Goal: Communication & Community: Answer question/provide support

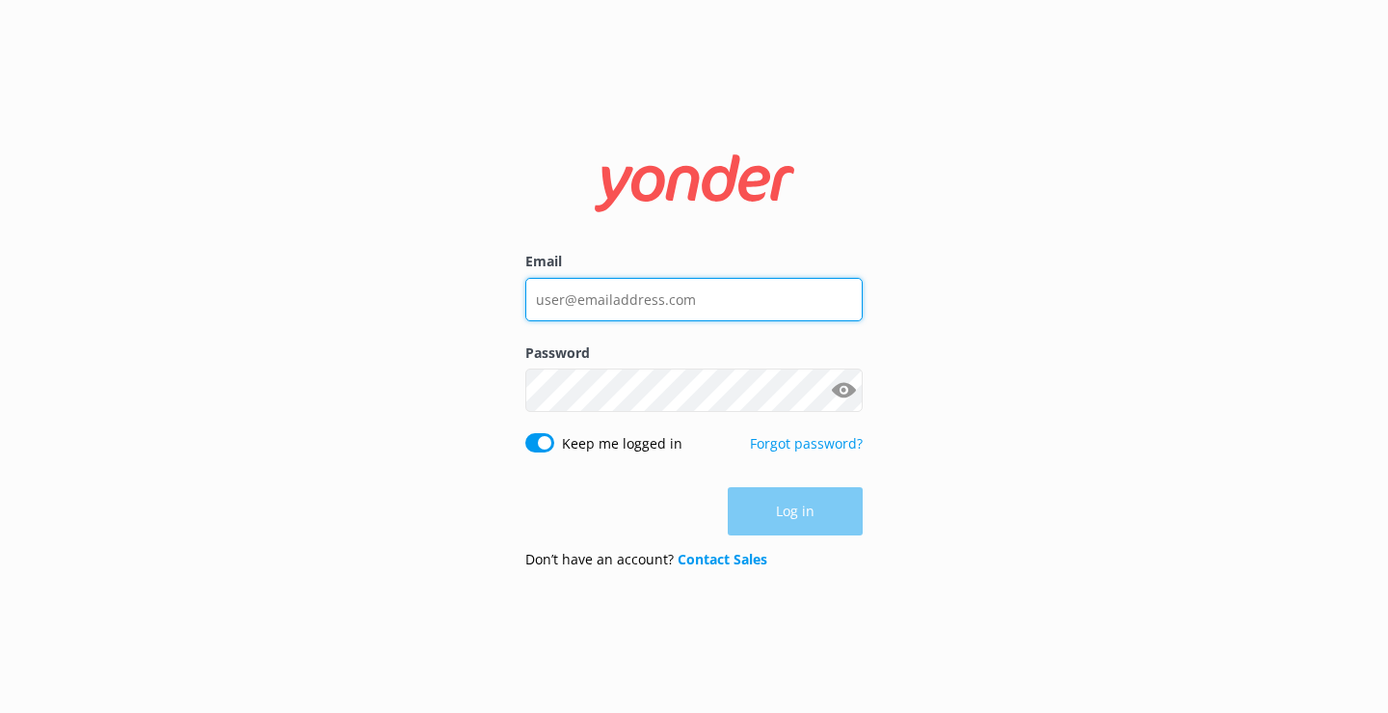
type input "[EMAIL_ADDRESS][DOMAIN_NAME]"
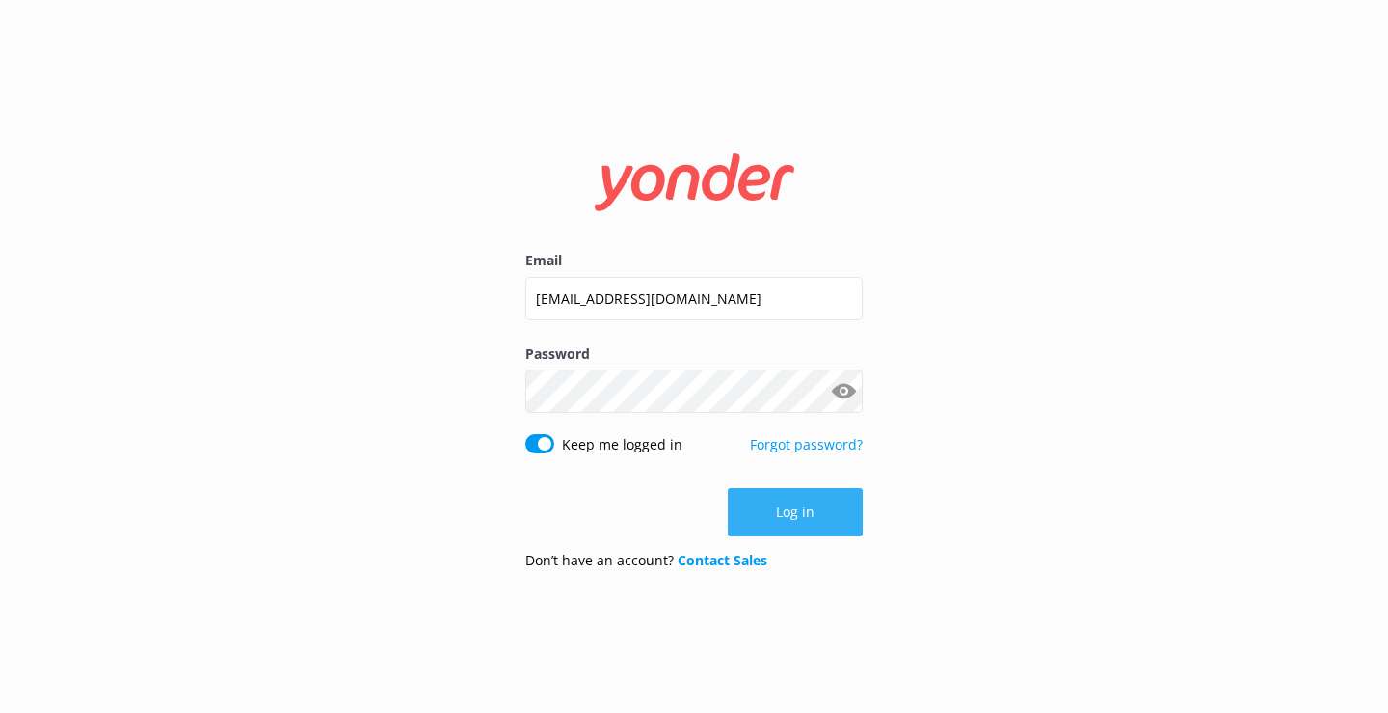
click at [804, 517] on button "Log in" at bounding box center [795, 512] width 135 height 48
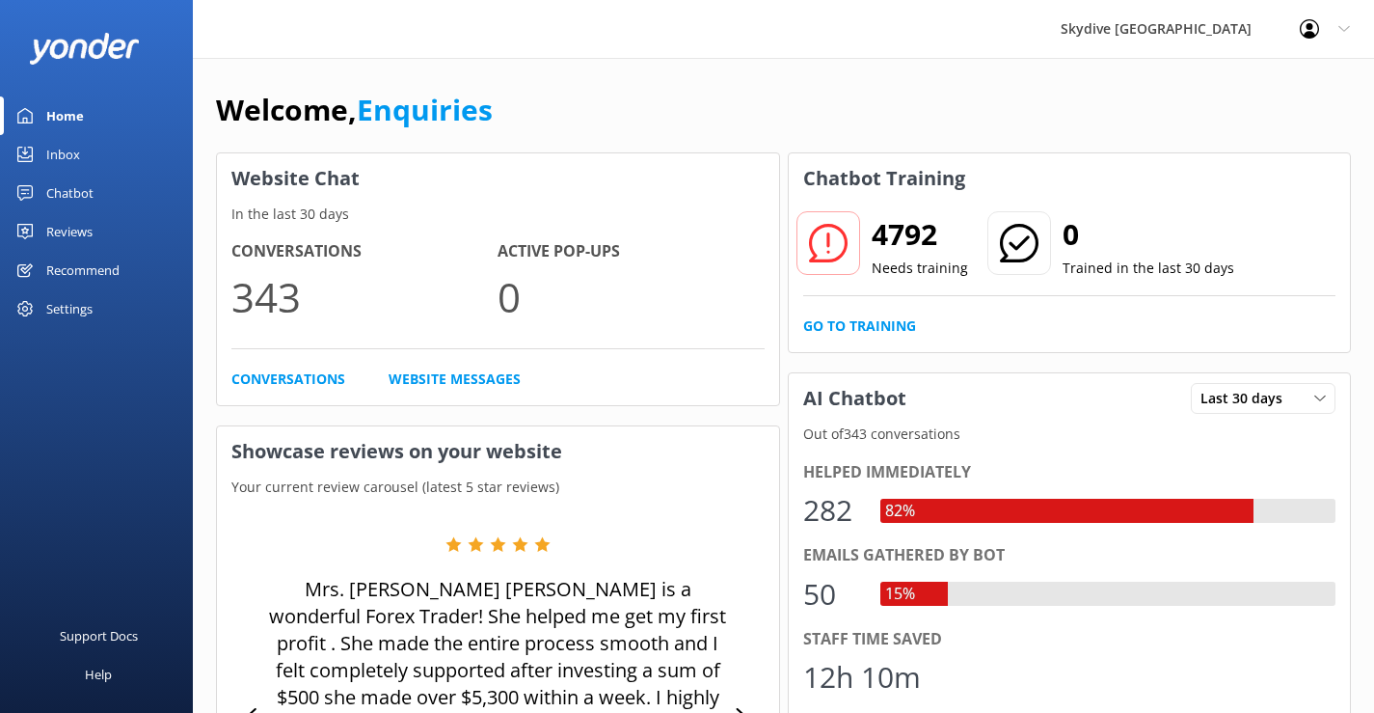
click at [67, 148] on div "Inbox" at bounding box center [63, 154] width 34 height 39
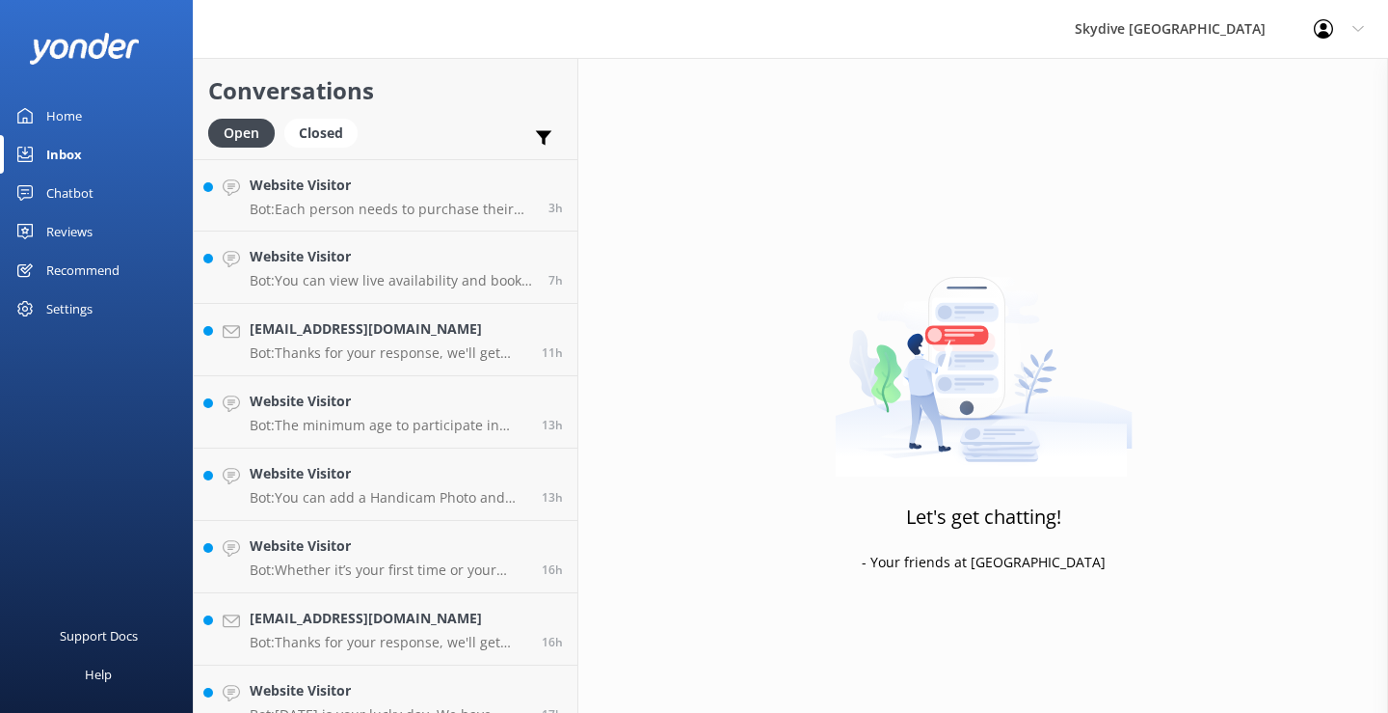
scroll to position [482, 0]
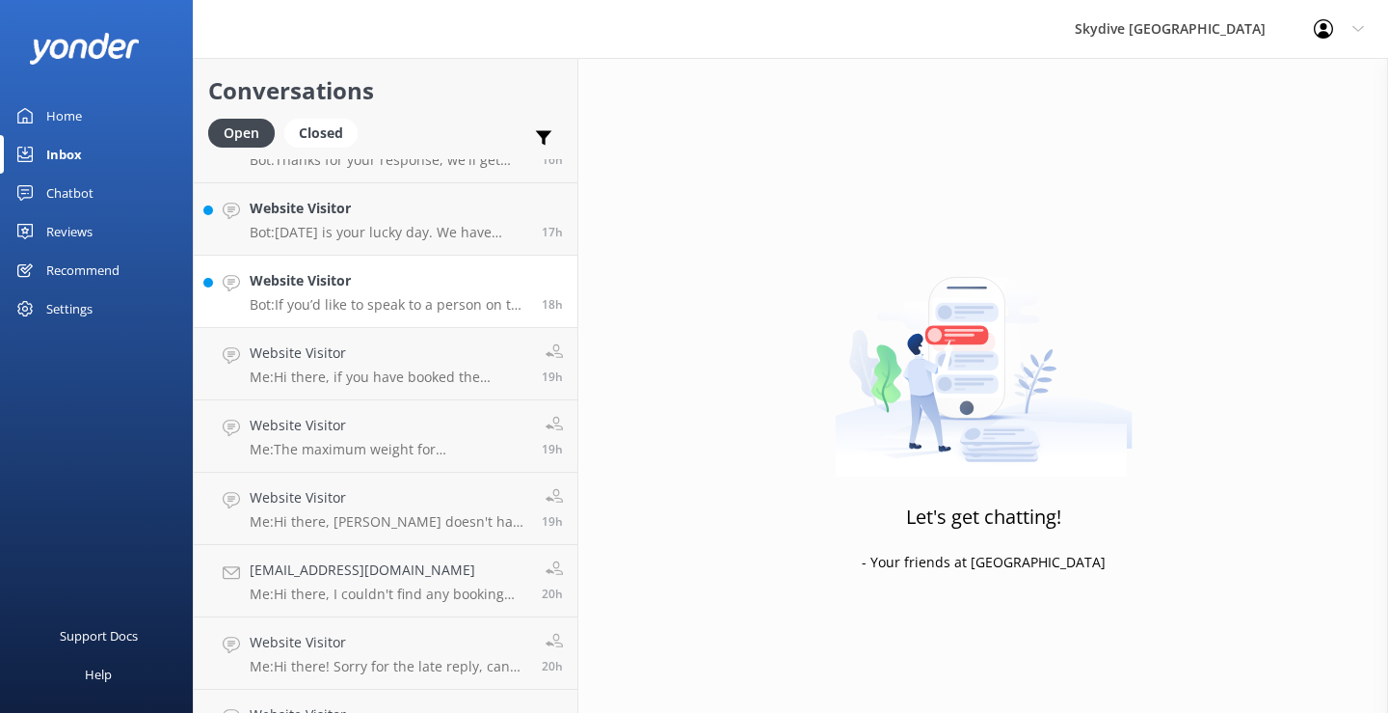
click at [415, 307] on p "Bot: If you’d like to speak to a person on the Skydive Australia team, please c…" at bounding box center [389, 304] width 278 height 17
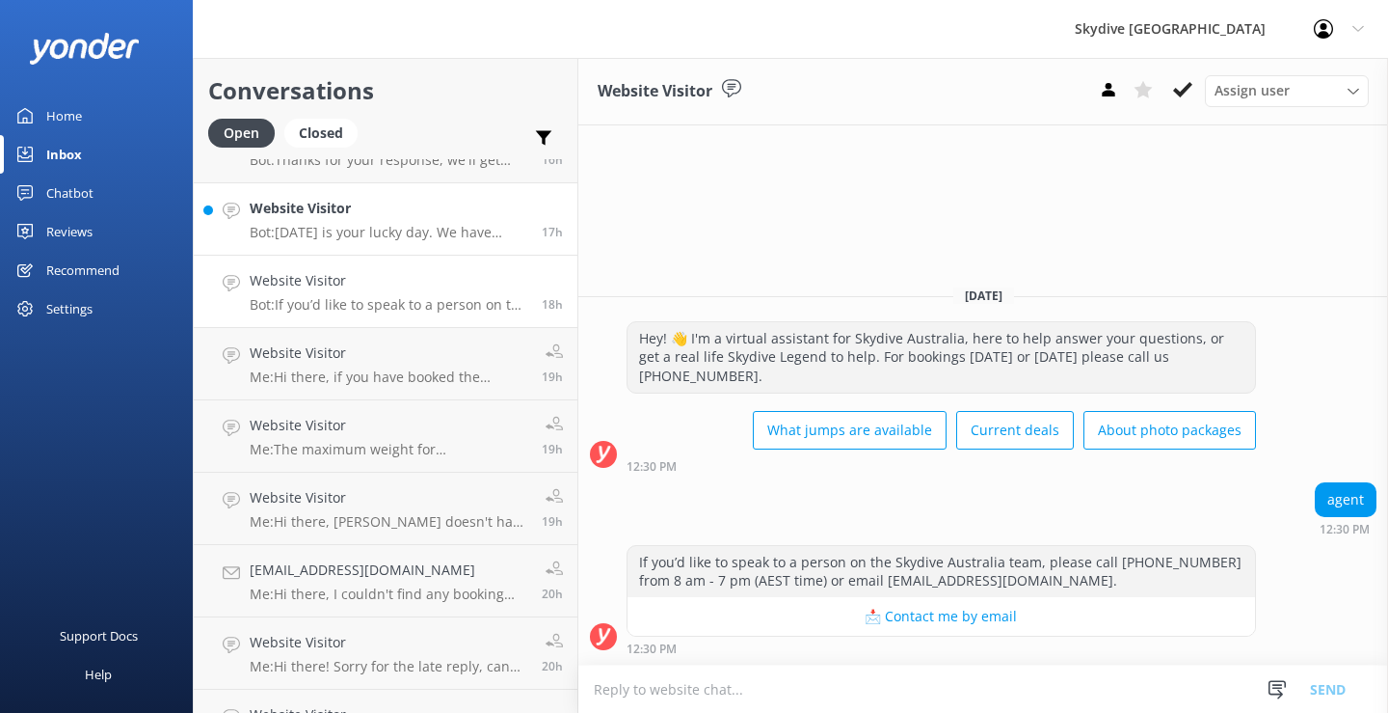
click at [332, 202] on h4 "Website Visitor" at bounding box center [389, 208] width 278 height 21
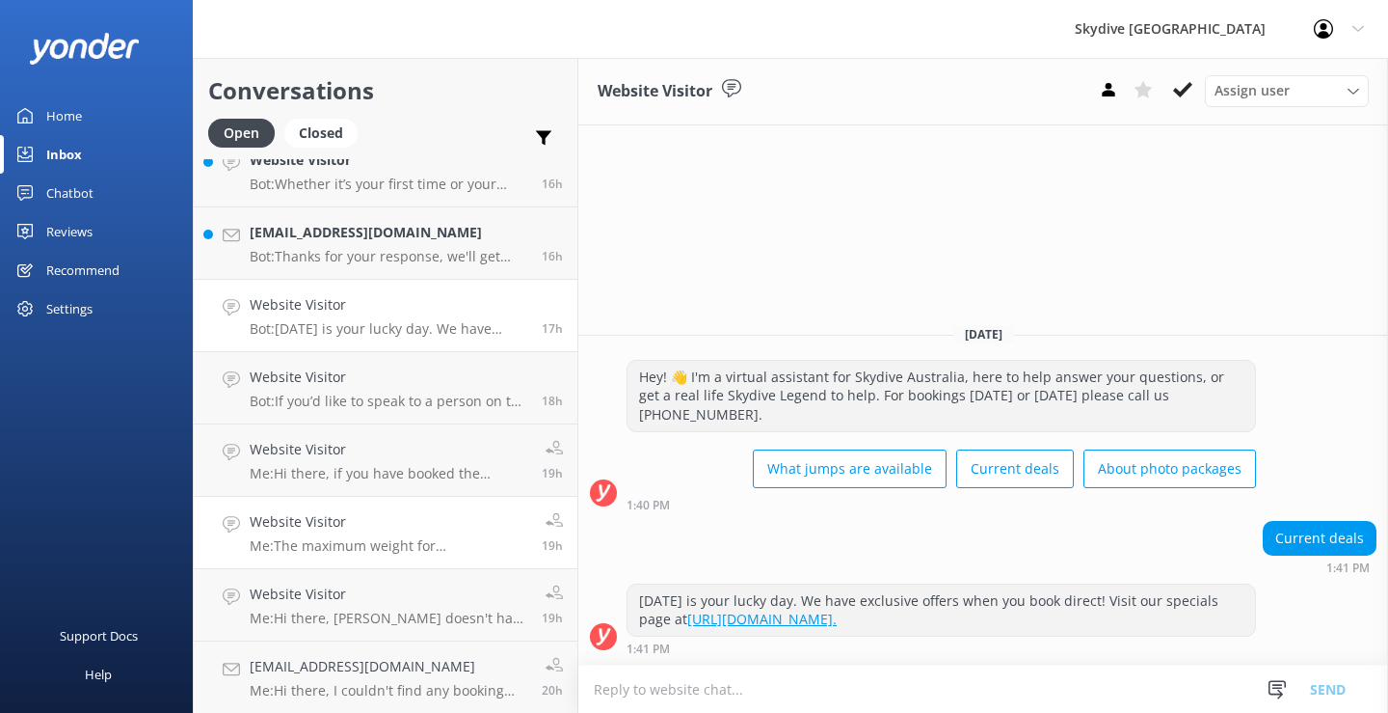
scroll to position [289, 0]
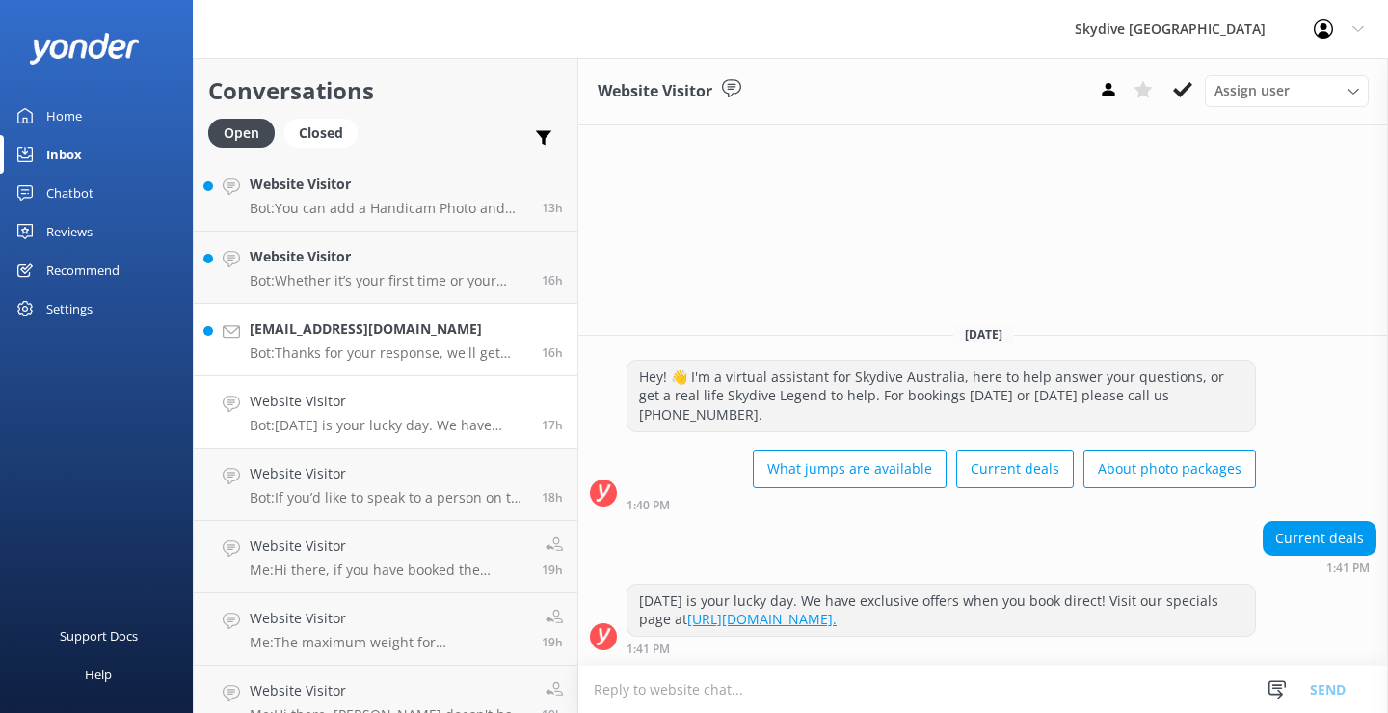
click at [345, 332] on h4 "[EMAIL_ADDRESS][DOMAIN_NAME]" at bounding box center [389, 328] width 278 height 21
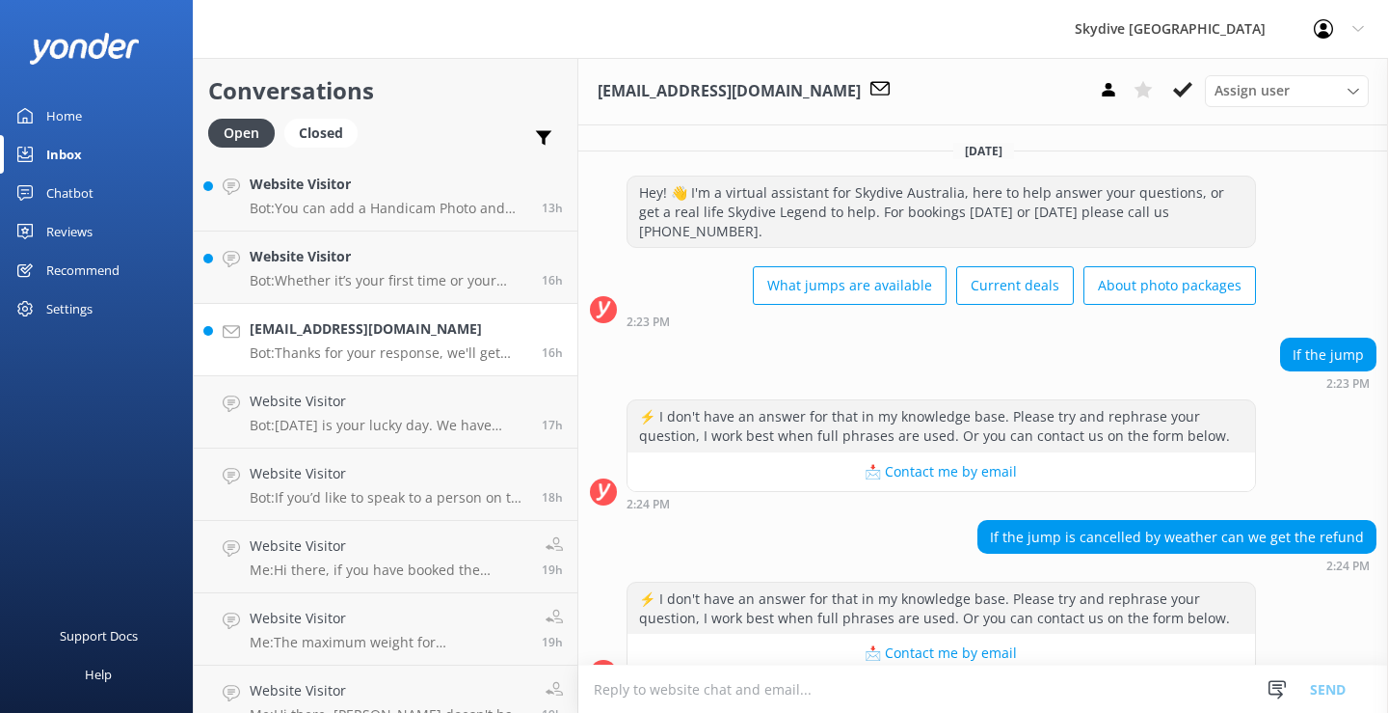
scroll to position [218, 0]
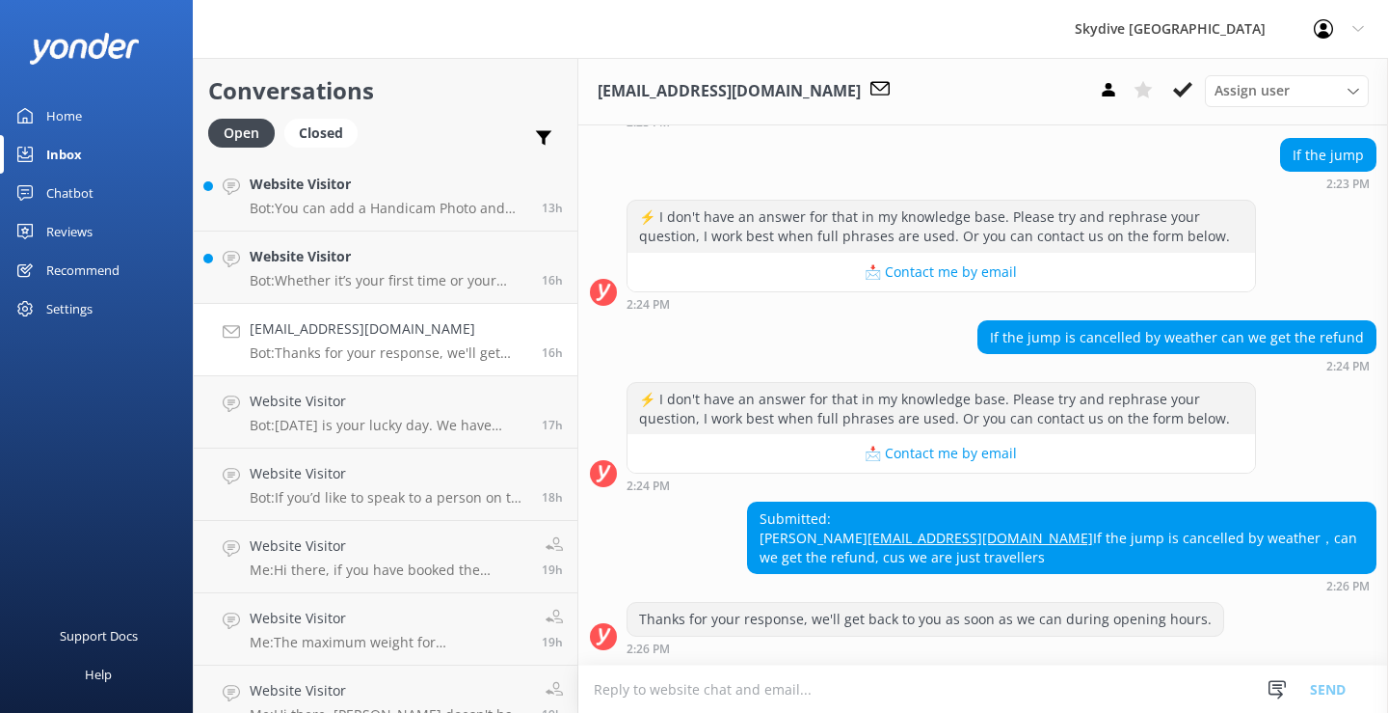
click at [664, 693] on textarea at bounding box center [984, 688] width 810 height 47
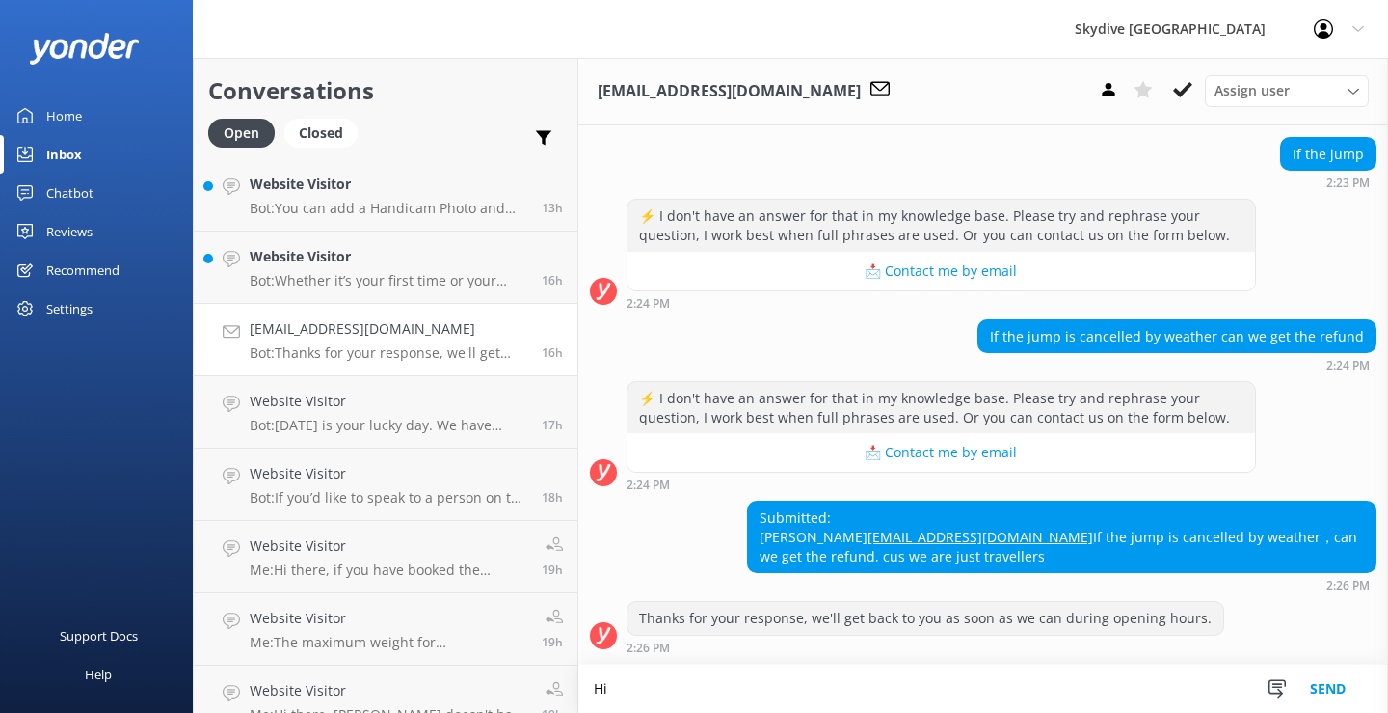
scroll to position [219, 0]
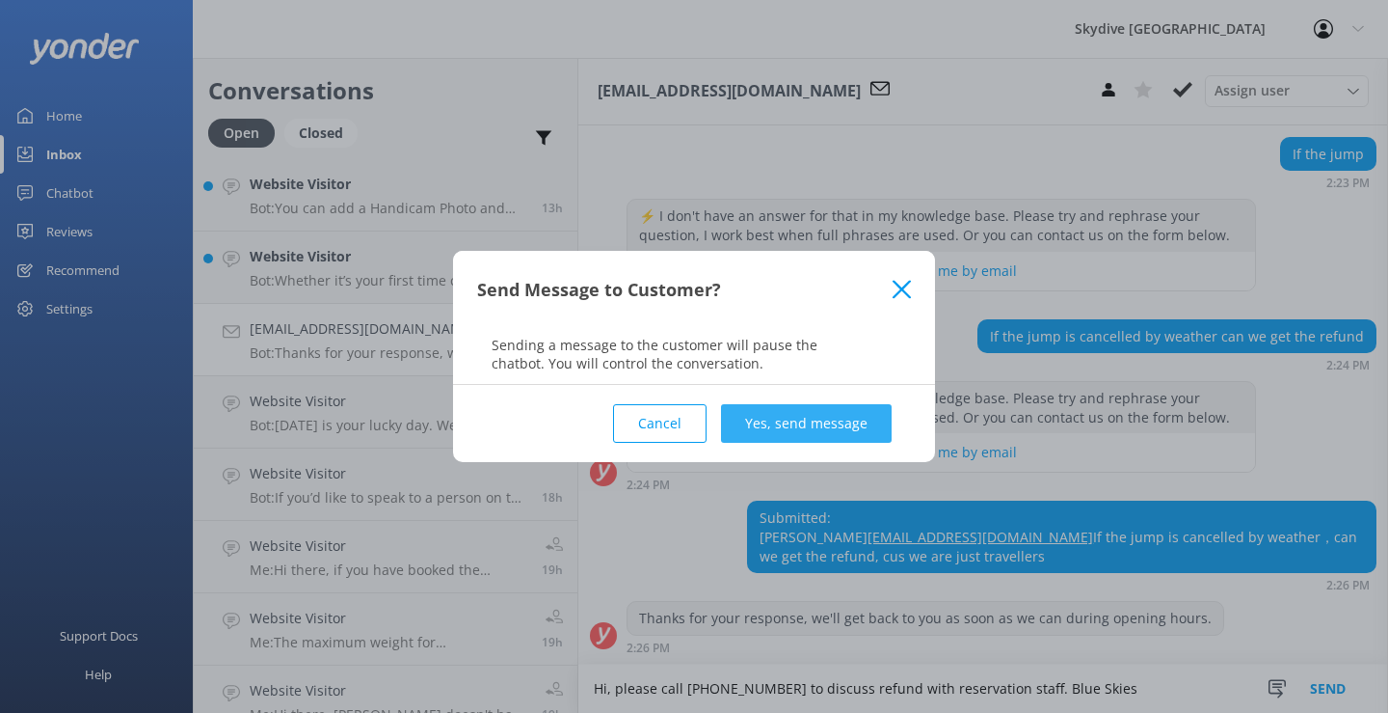
type textarea "Hi, please call [PHONE_NUMBER] to discuss refund with reservation staff. Blue S…"
click at [796, 417] on button "Yes, send message" at bounding box center [806, 423] width 171 height 39
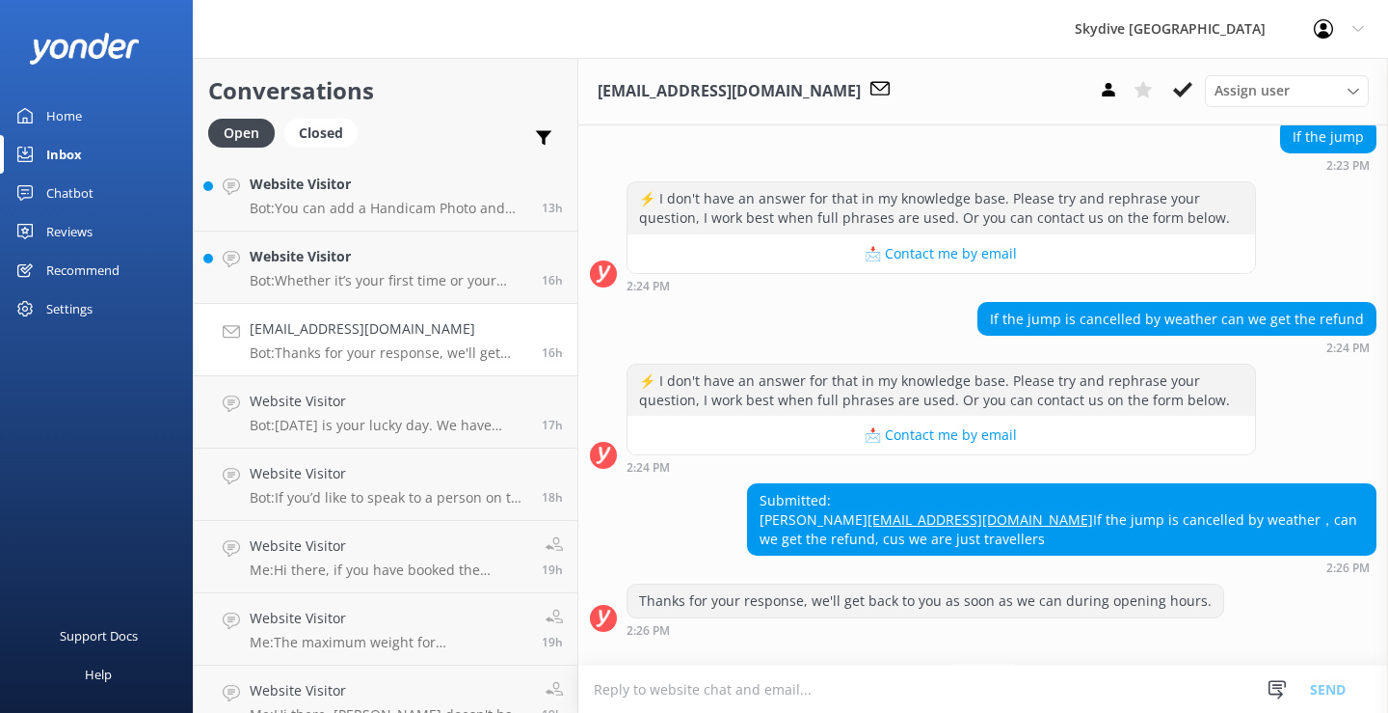
scroll to position [379, 0]
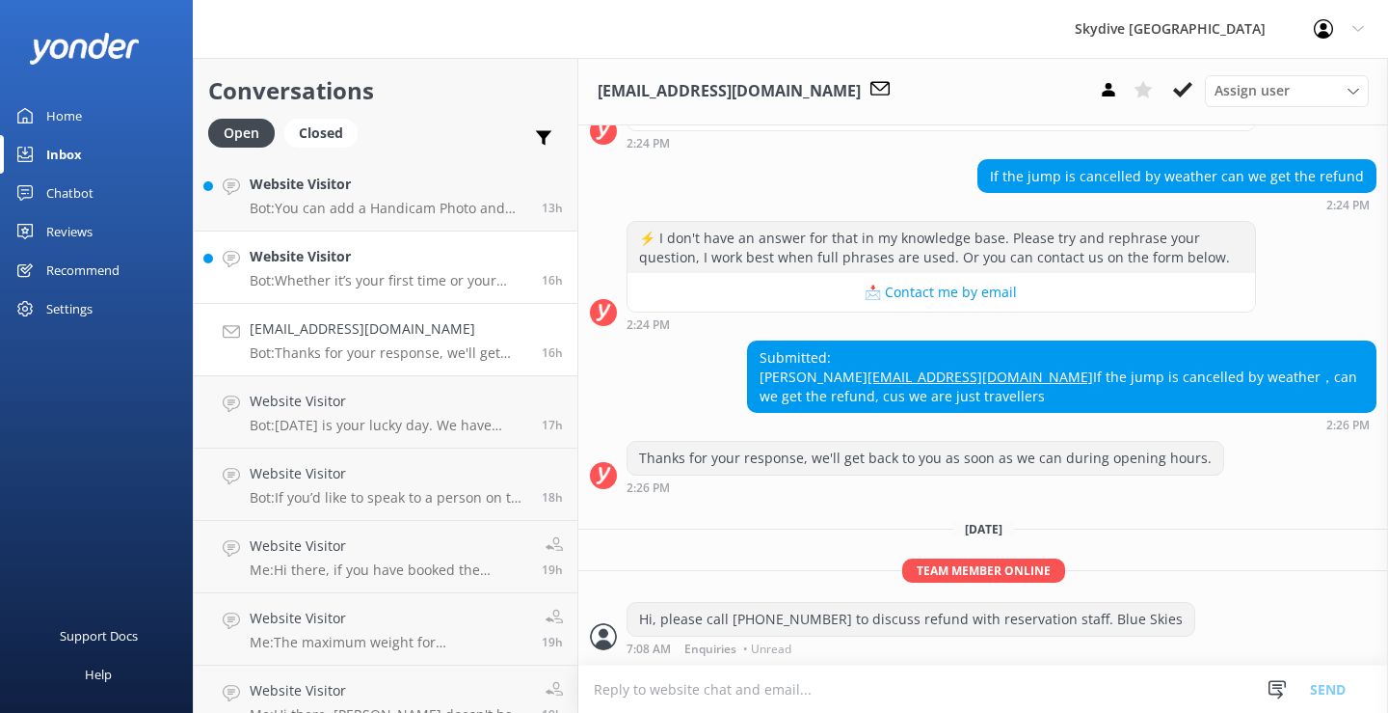
click at [363, 253] on h4 "Website Visitor" at bounding box center [389, 256] width 278 height 21
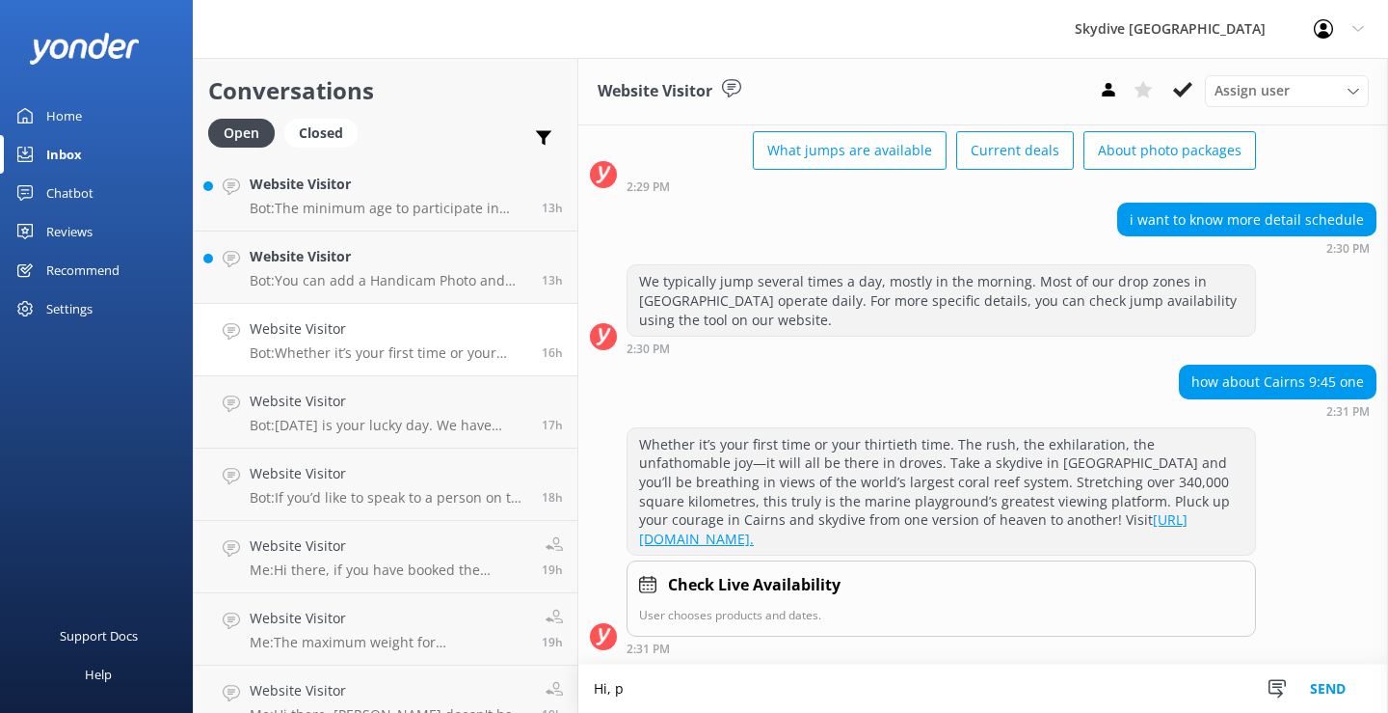
scroll to position [136, 0]
click at [689, 694] on textarea "Hi, please callm 1300 663 634" at bounding box center [984, 688] width 810 height 48
click at [783, 690] on textarea "Hi, please call [PHONE_NUMBER]" at bounding box center [984, 688] width 810 height 48
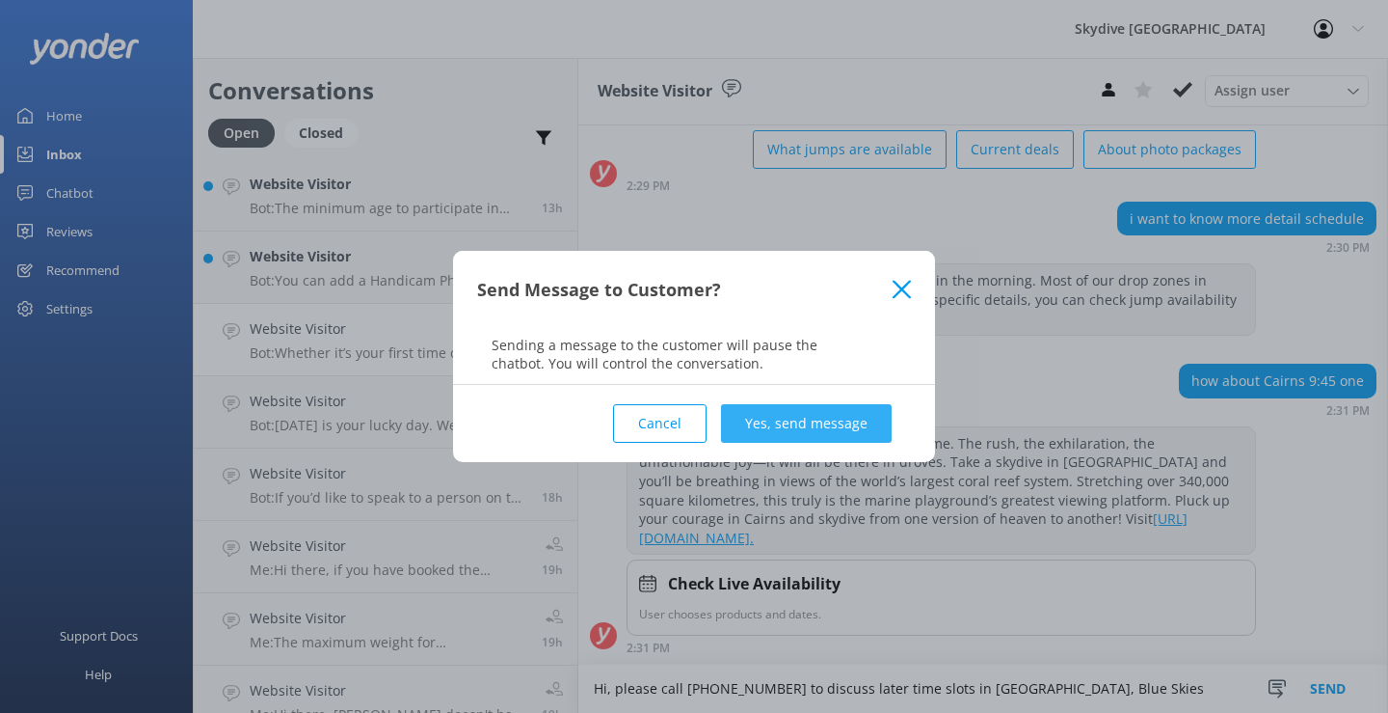
type textarea "Hi, please call [PHONE_NUMBER] to discuss later time slots in [GEOGRAPHIC_DATA]…"
click at [804, 415] on button "Yes, send message" at bounding box center [806, 423] width 171 height 39
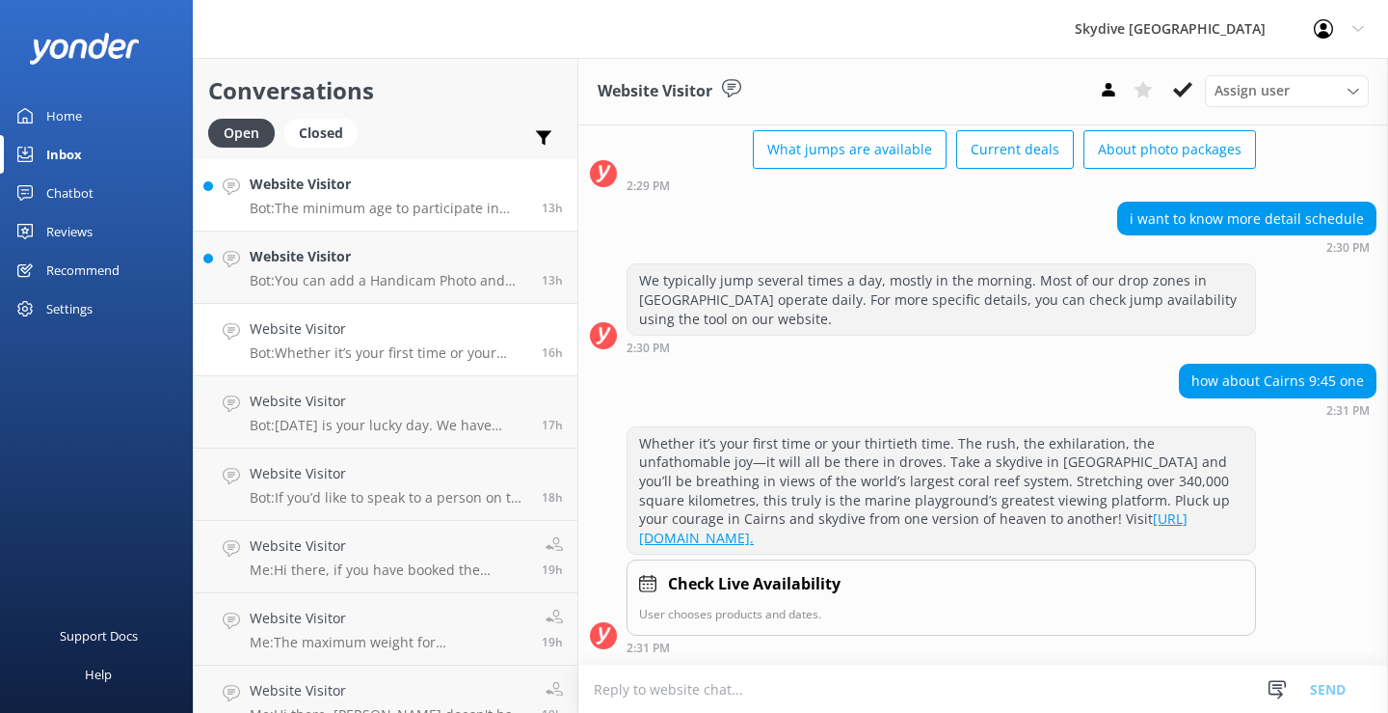
scroll to position [296, 0]
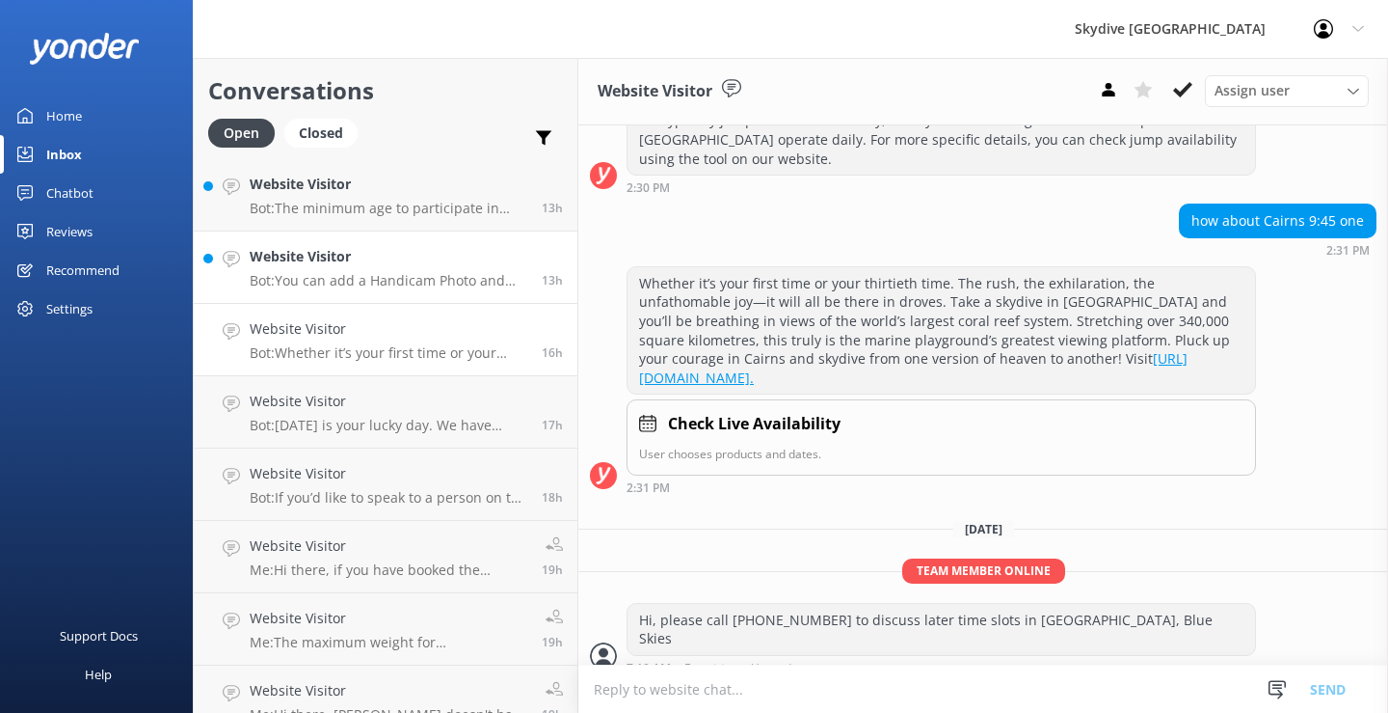
drag, startPoint x: 295, startPoint y: 277, endPoint x: 307, endPoint y: 292, distance: 19.3
click at [295, 276] on p "Bot: You can add a Handicam Photo and Video Package to your booking online, by …" at bounding box center [389, 280] width 278 height 17
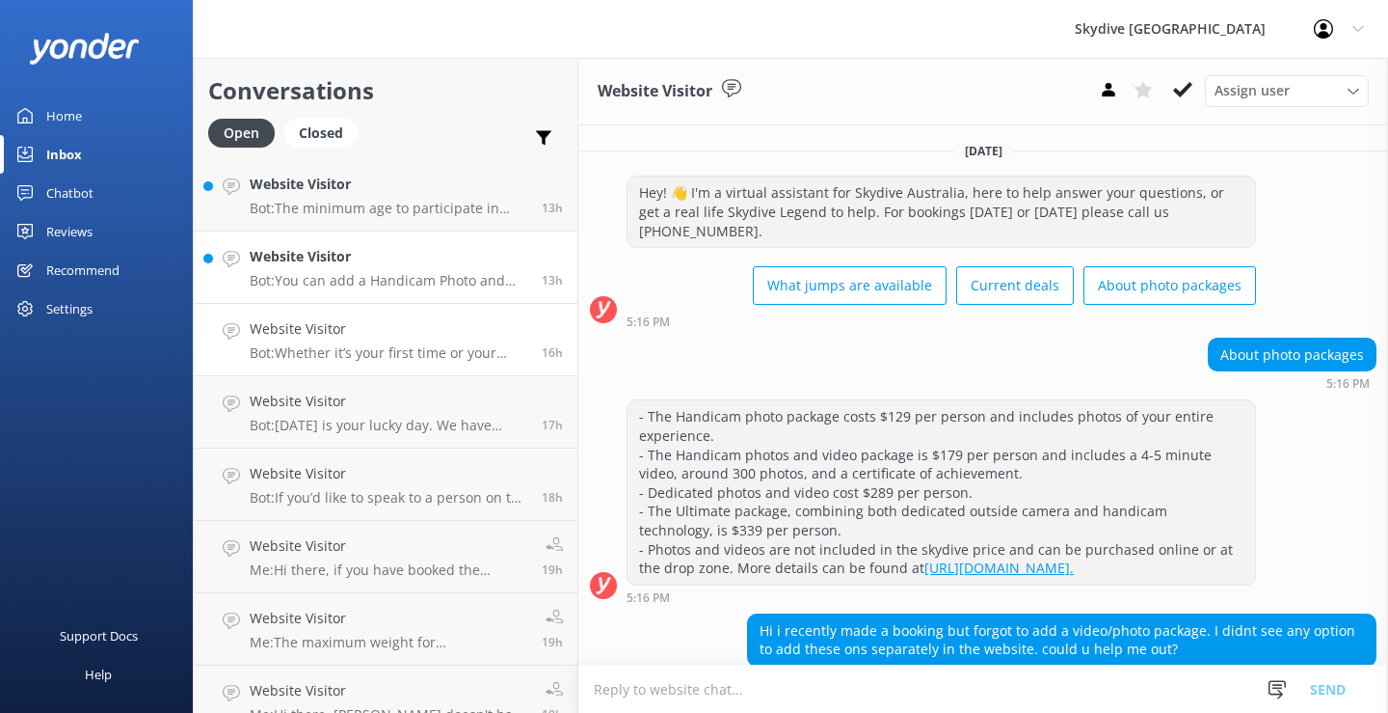
scroll to position [148, 0]
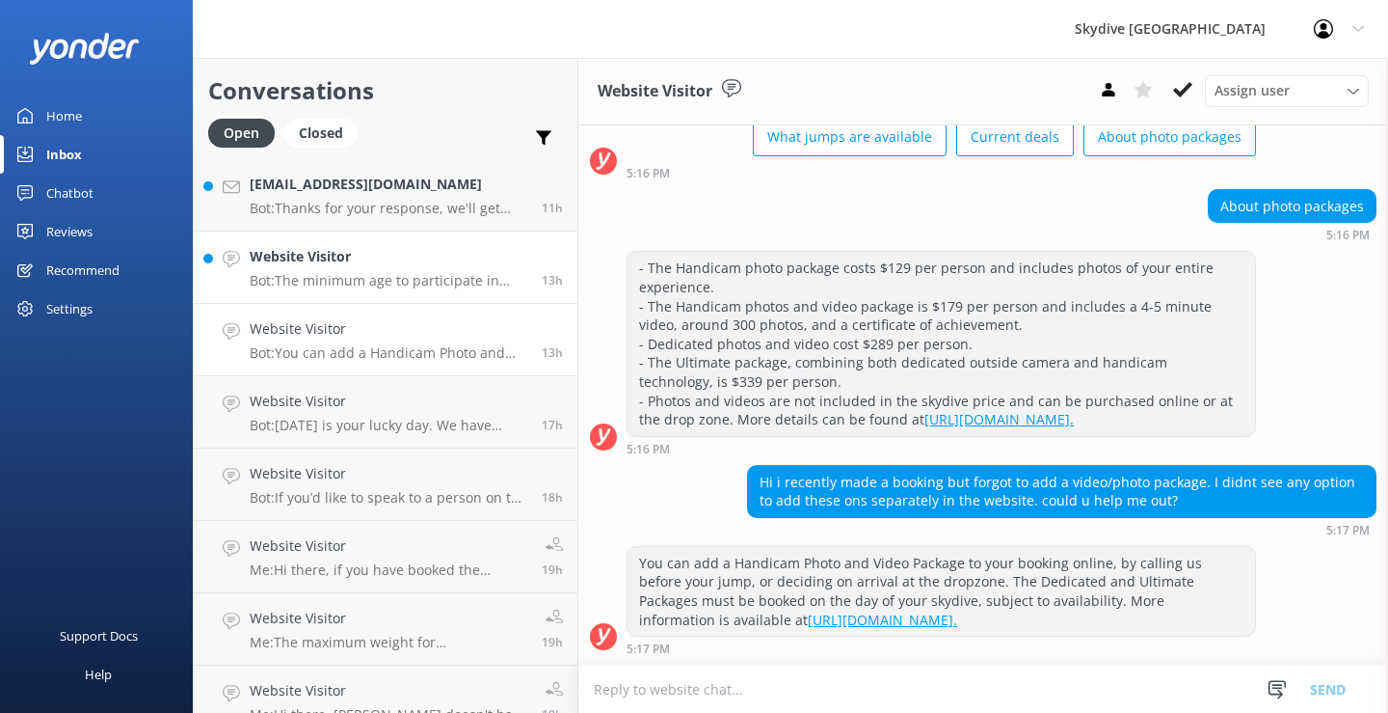
click at [369, 281] on p "Bot: The minimum age to participate in skydiving is [DEMOGRAPHIC_DATA]. Anyone …" at bounding box center [389, 280] width 278 height 17
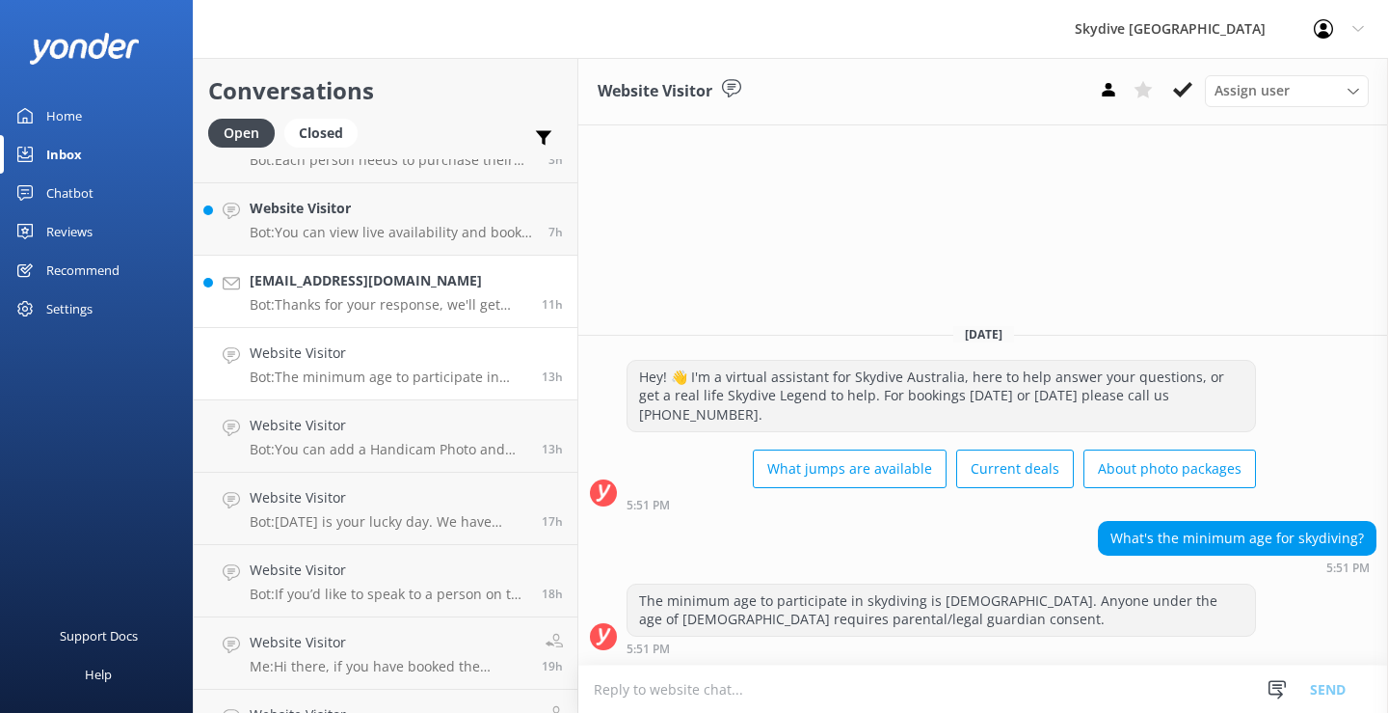
scroll to position [96, 0]
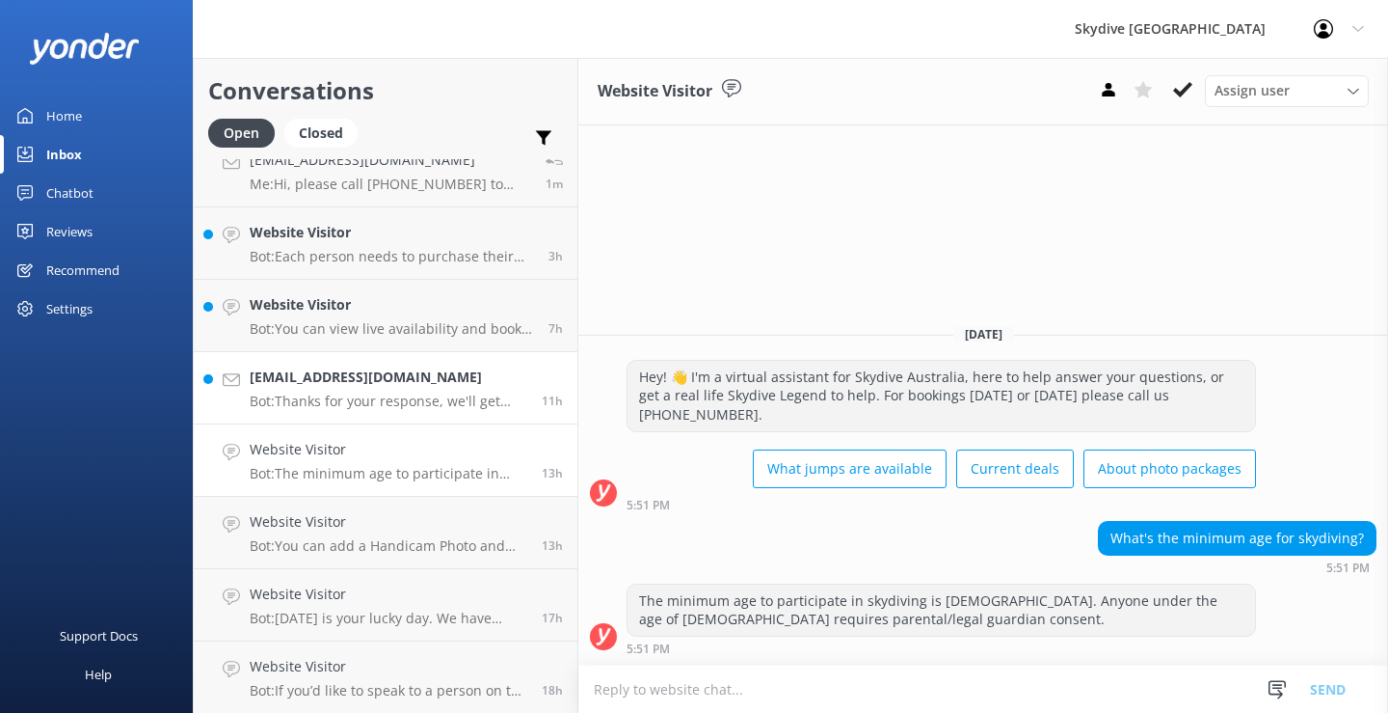
click at [364, 395] on p "Bot: Thanks for your response, we'll get back to you as soon as we can during o…" at bounding box center [389, 400] width 278 height 17
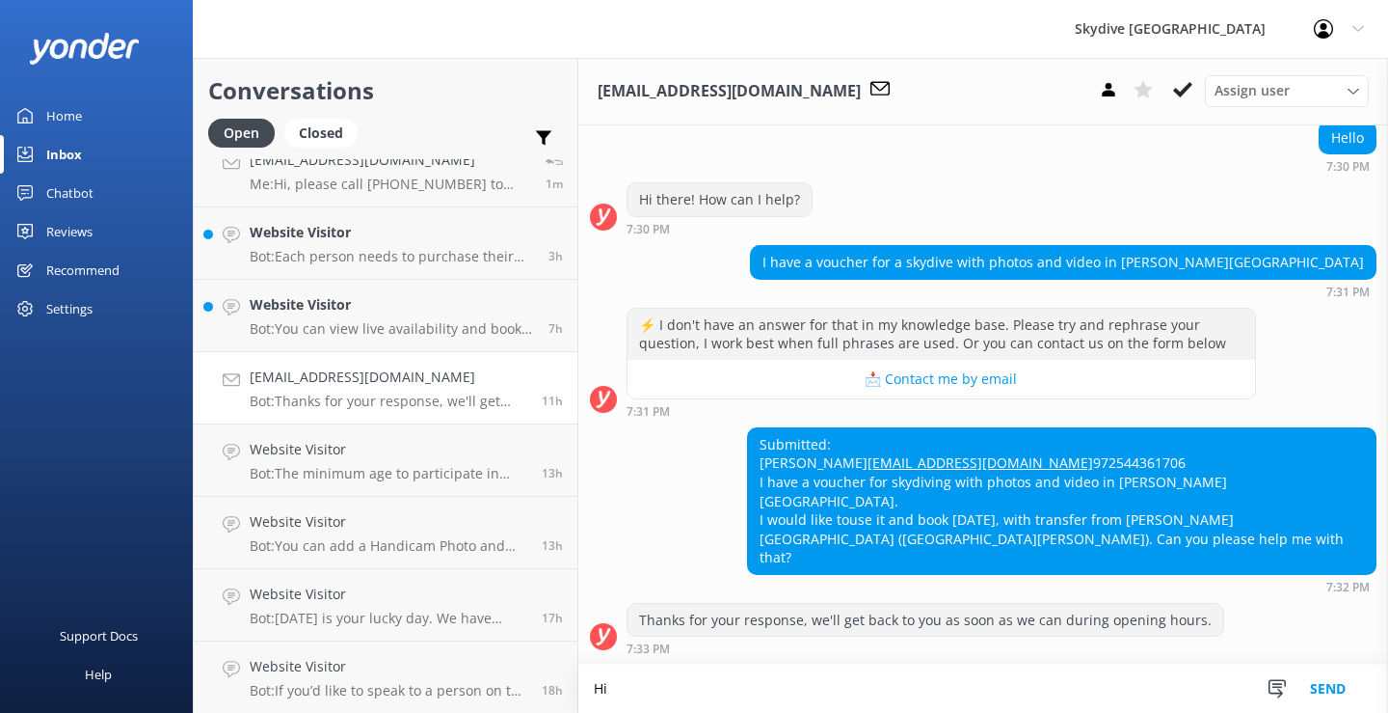
scroll to position [218, 0]
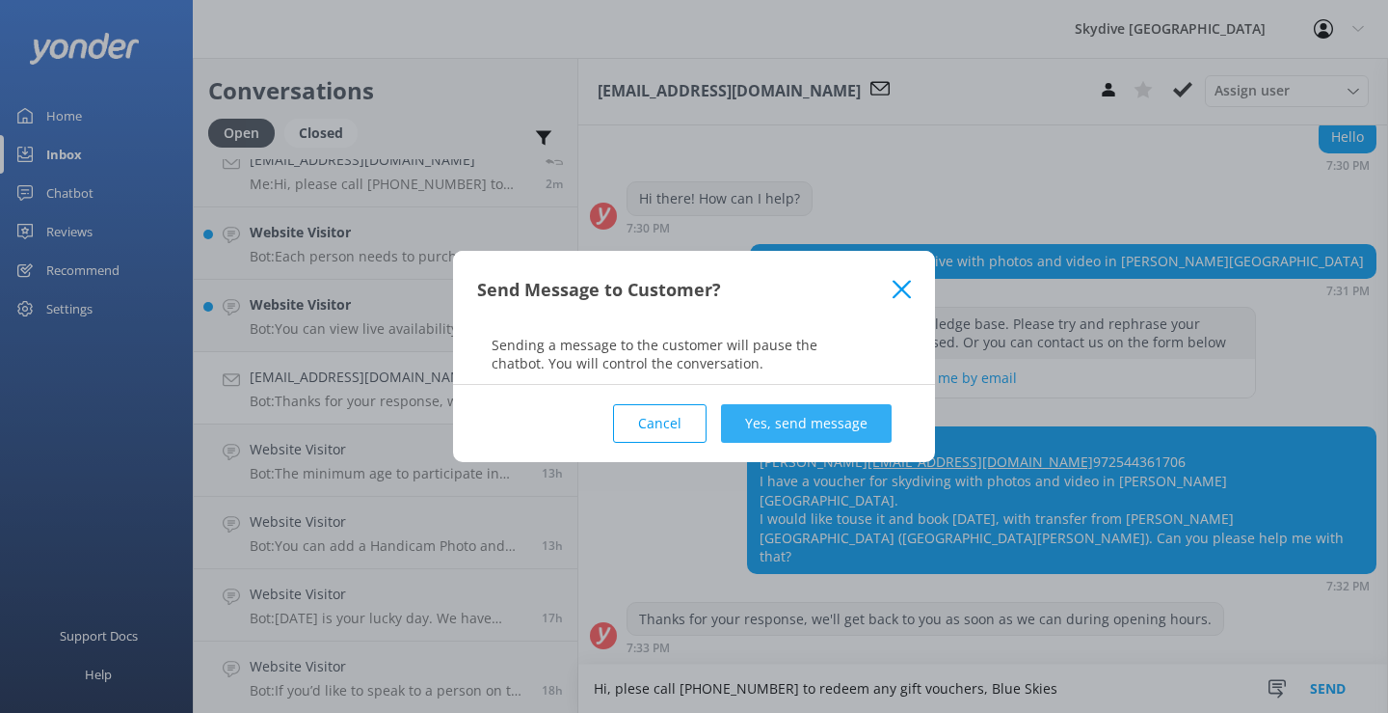
type textarea "Hi, plese call [PHONE_NUMBER] to redeem any gift vouchers, Blue Skies"
click at [840, 411] on button "Yes, send message" at bounding box center [806, 423] width 171 height 39
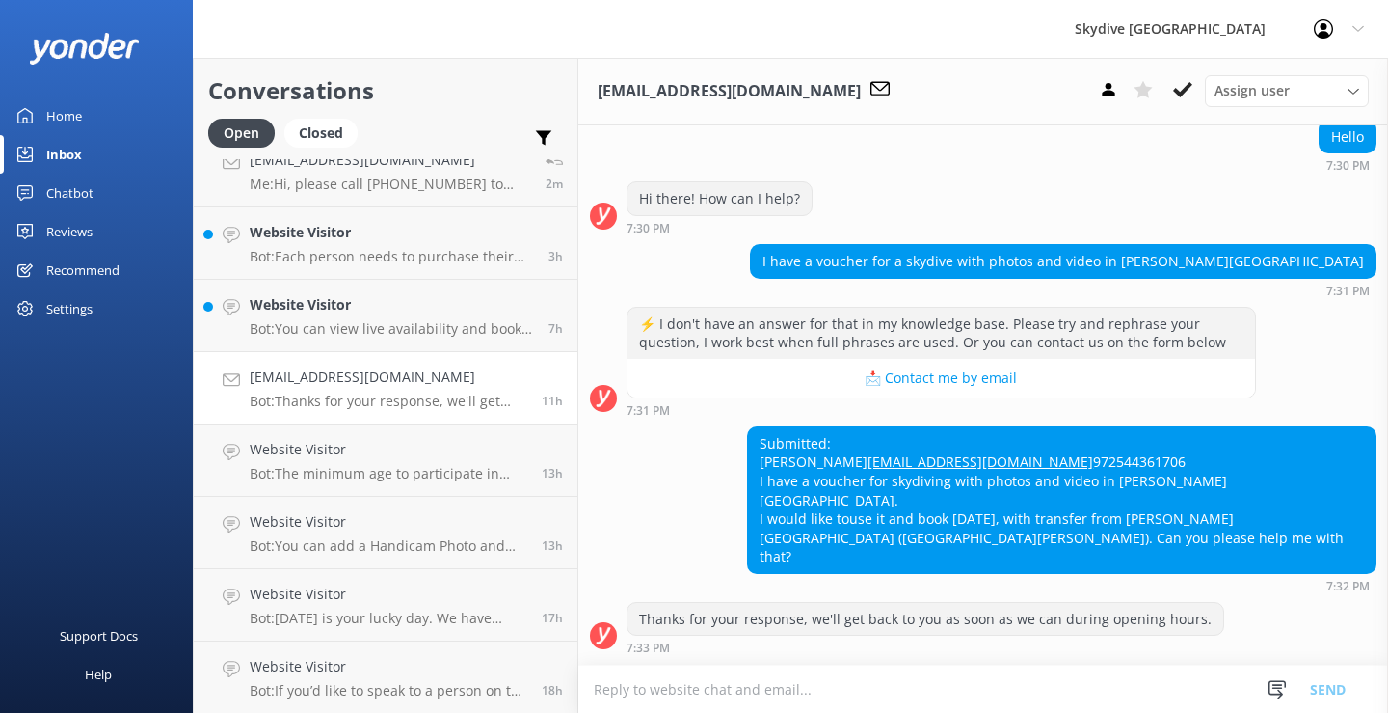
scroll to position [379, 0]
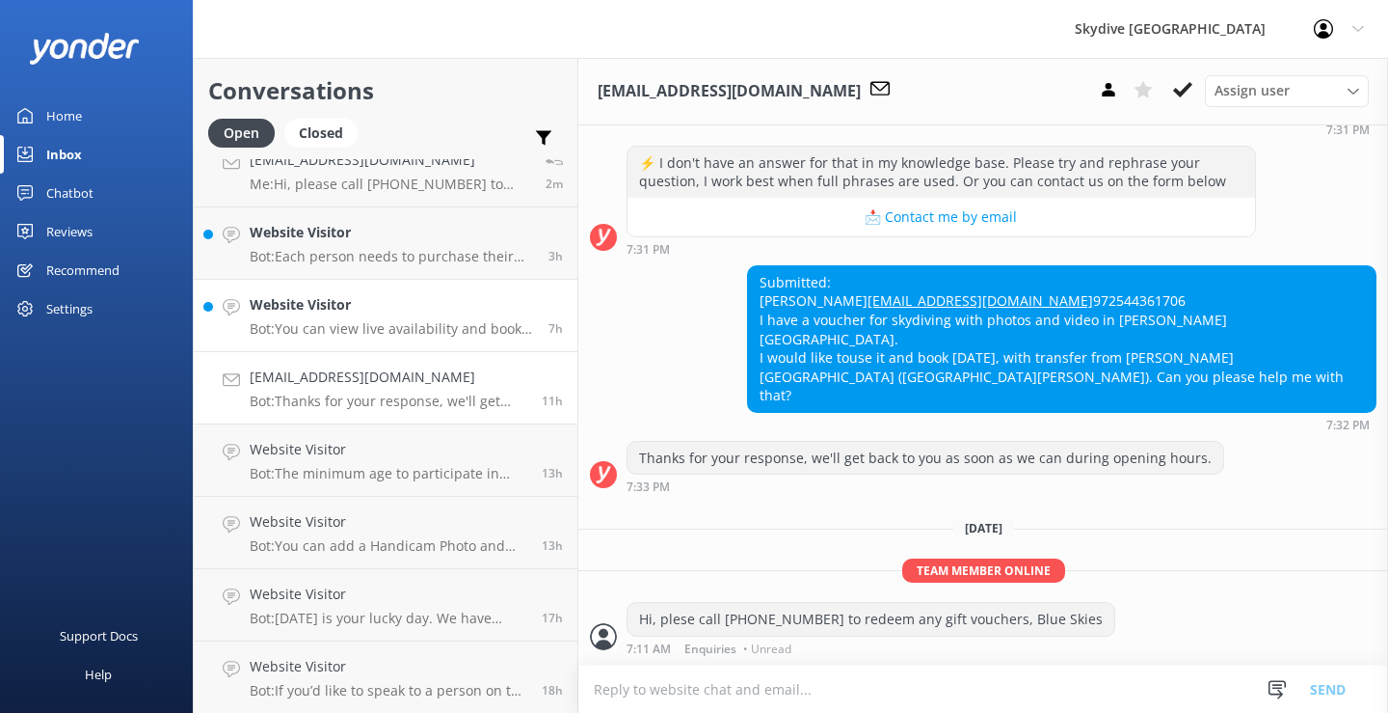
click at [334, 308] on h4 "Website Visitor" at bounding box center [392, 304] width 284 height 21
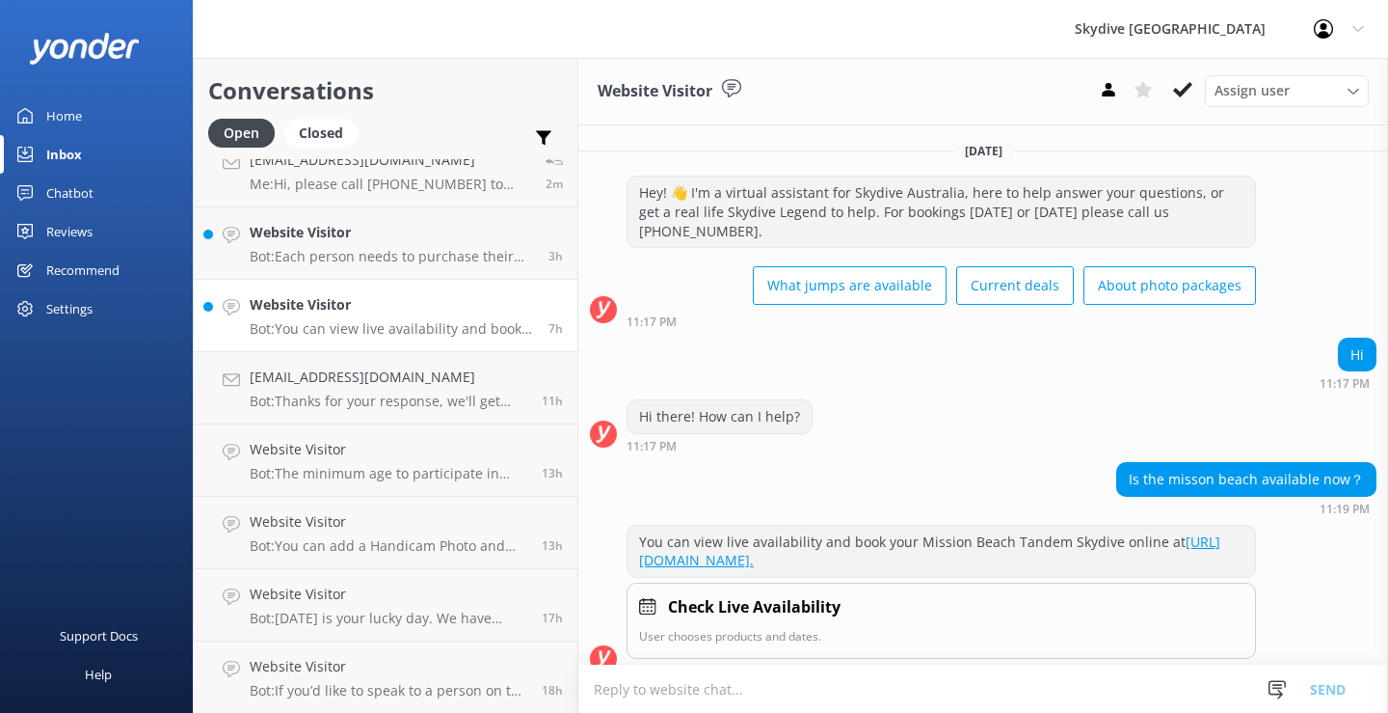
scroll to position [22, 0]
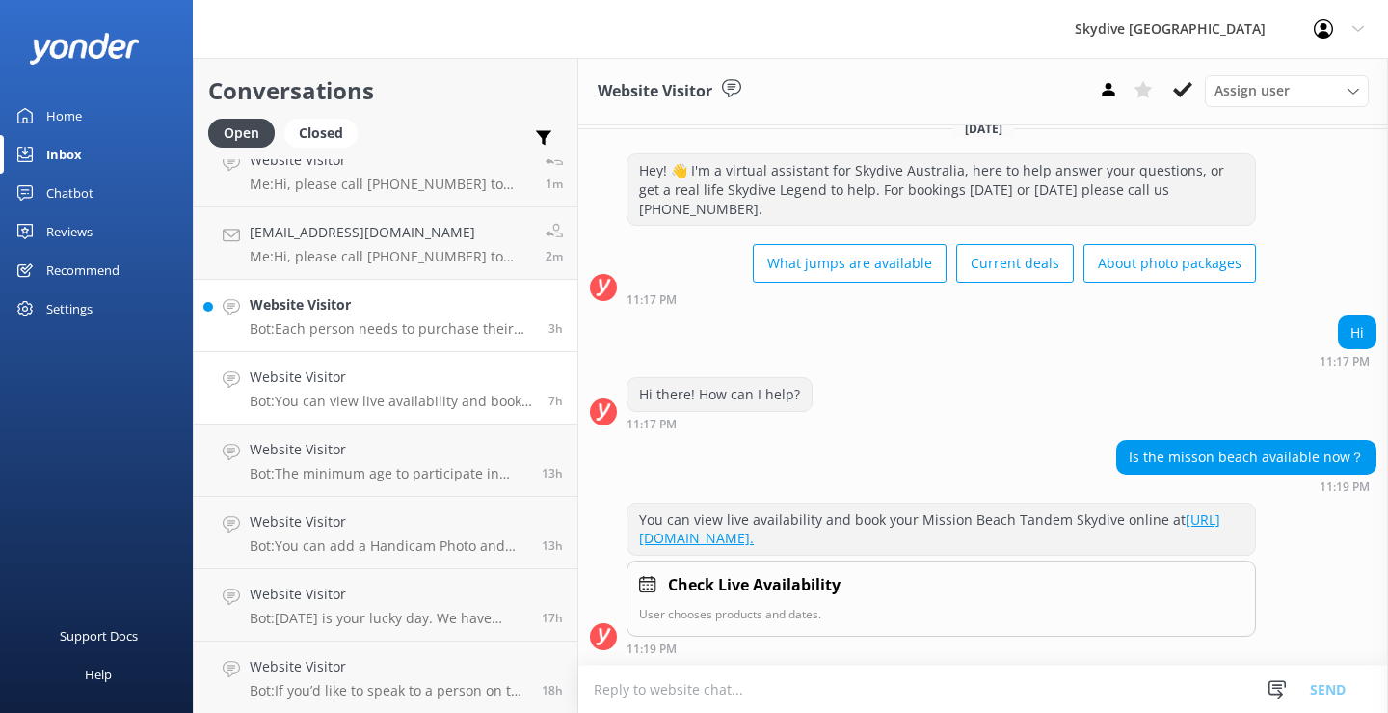
click at [360, 319] on div "Website Visitor Bot: Each person needs to purchase their own "photo and video" …" at bounding box center [392, 315] width 284 height 42
